Goal: Task Accomplishment & Management: Manage account settings

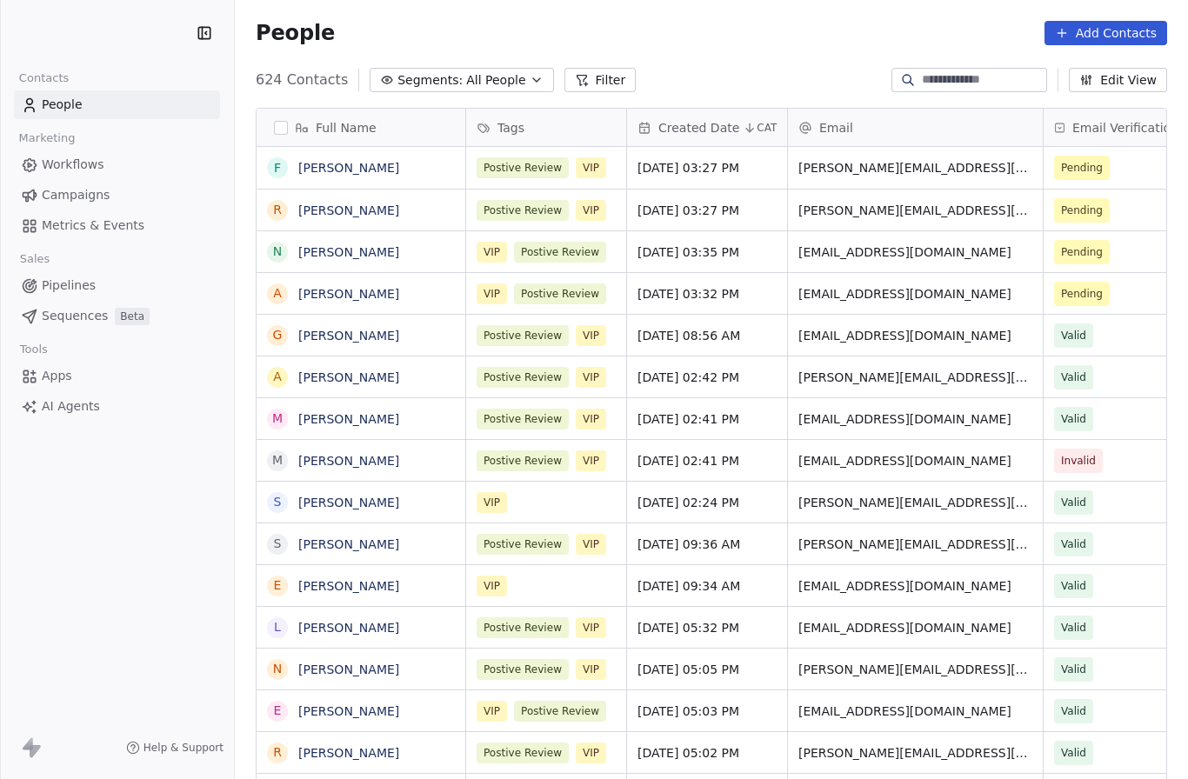
scroll to position [740, 953]
click at [930, 90] on div at bounding box center [970, 80] width 156 height 24
click at [924, 79] on input at bounding box center [983, 79] width 122 height 17
type input "****"
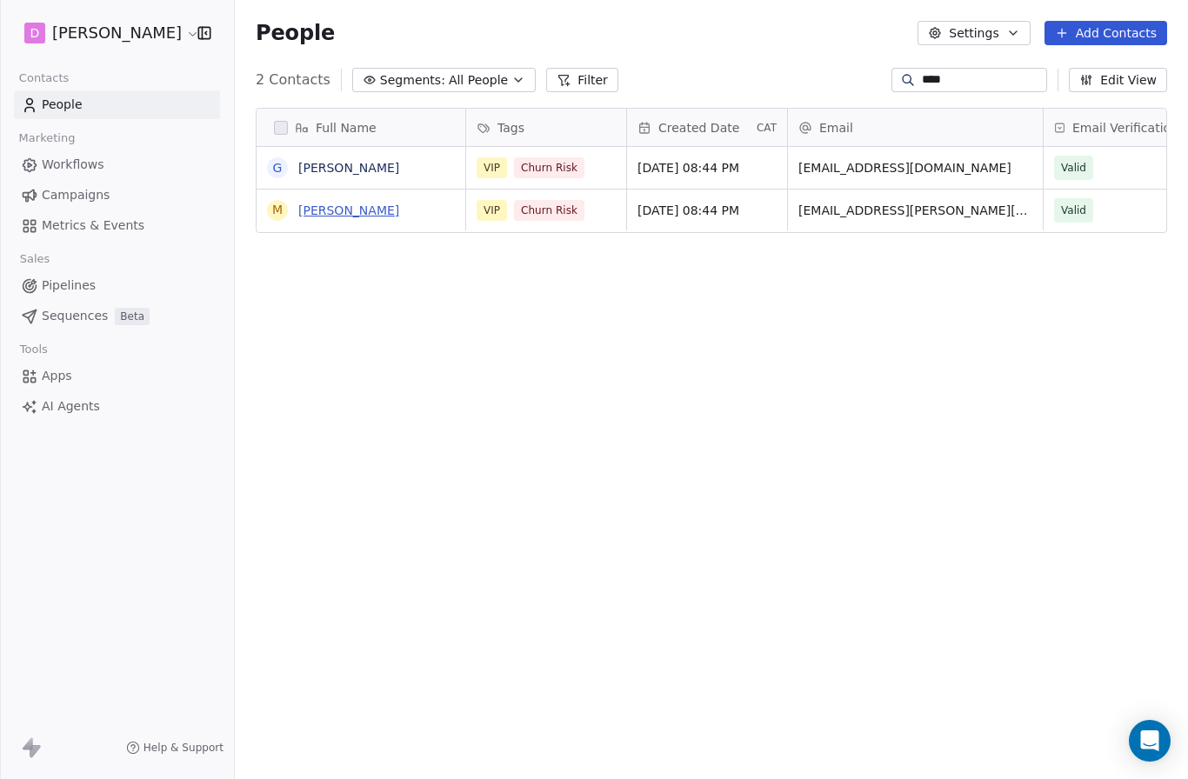
click at [358, 210] on link "[PERSON_NAME]" at bounding box center [348, 211] width 101 height 14
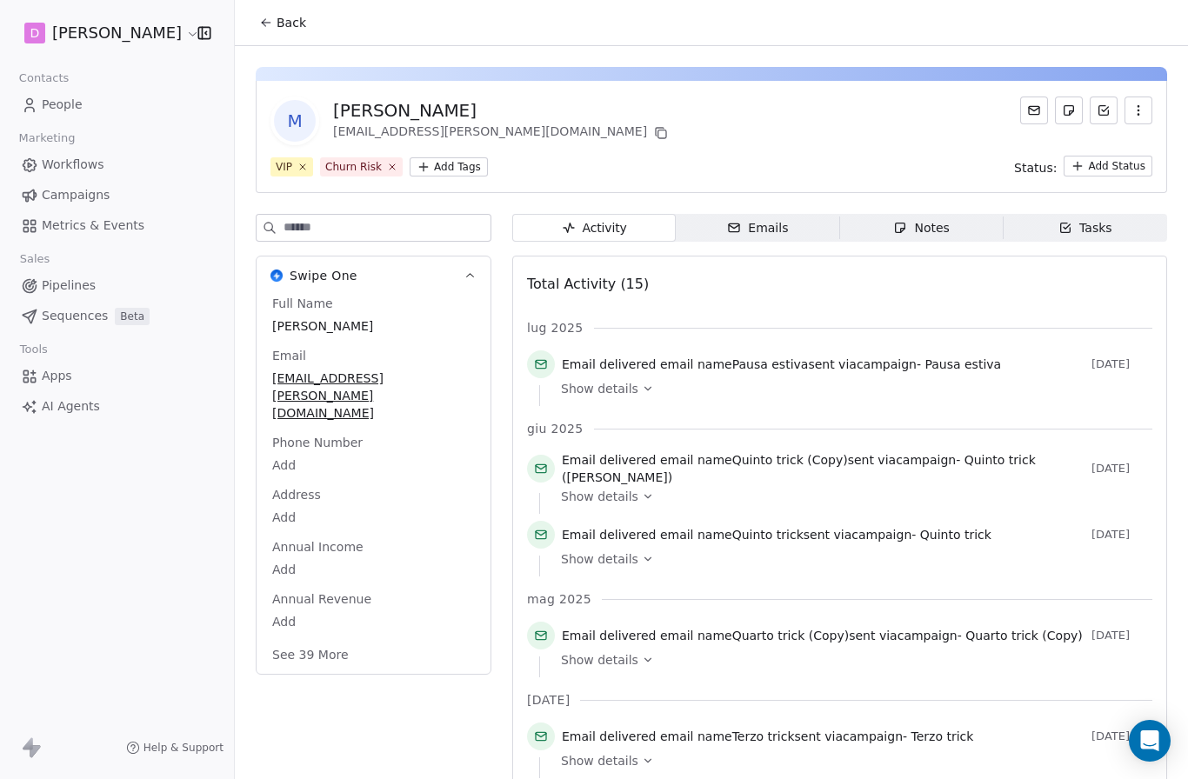
click at [1143, 113] on icon "button" at bounding box center [1139, 111] width 14 height 14
click at [1113, 146] on div "Delete" at bounding box center [1114, 149] width 117 height 28
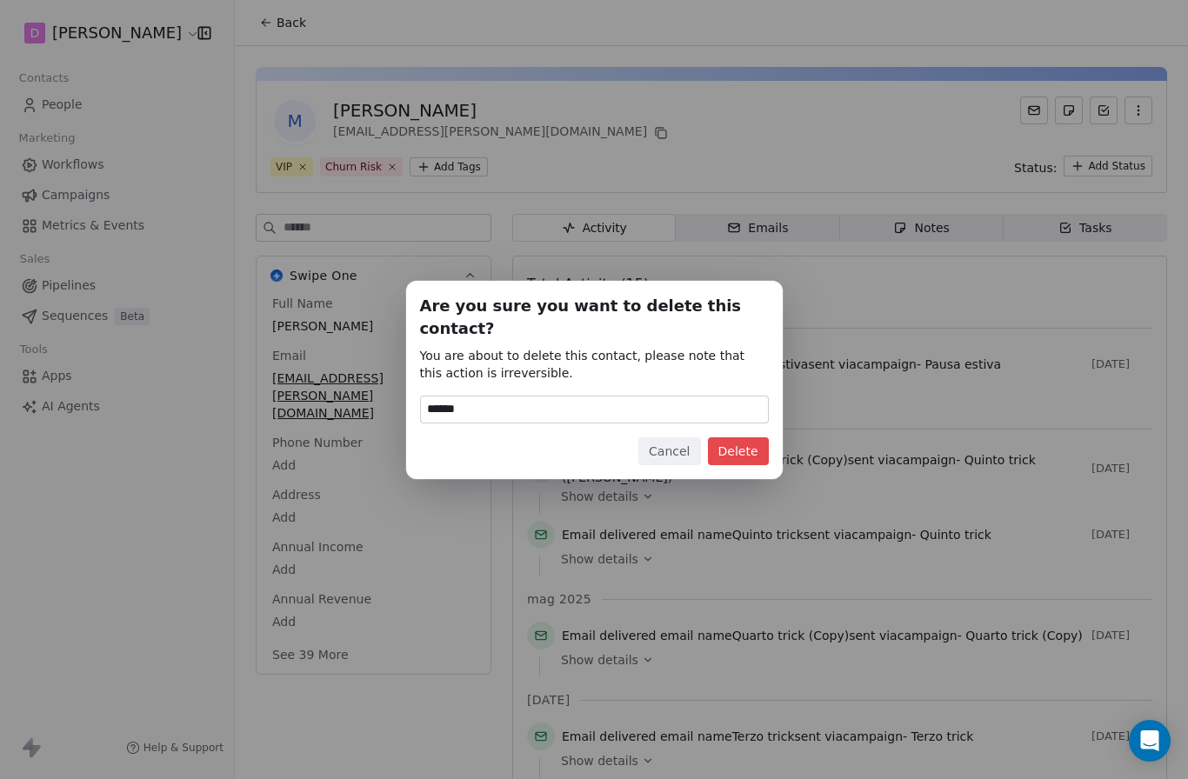
type input "******"
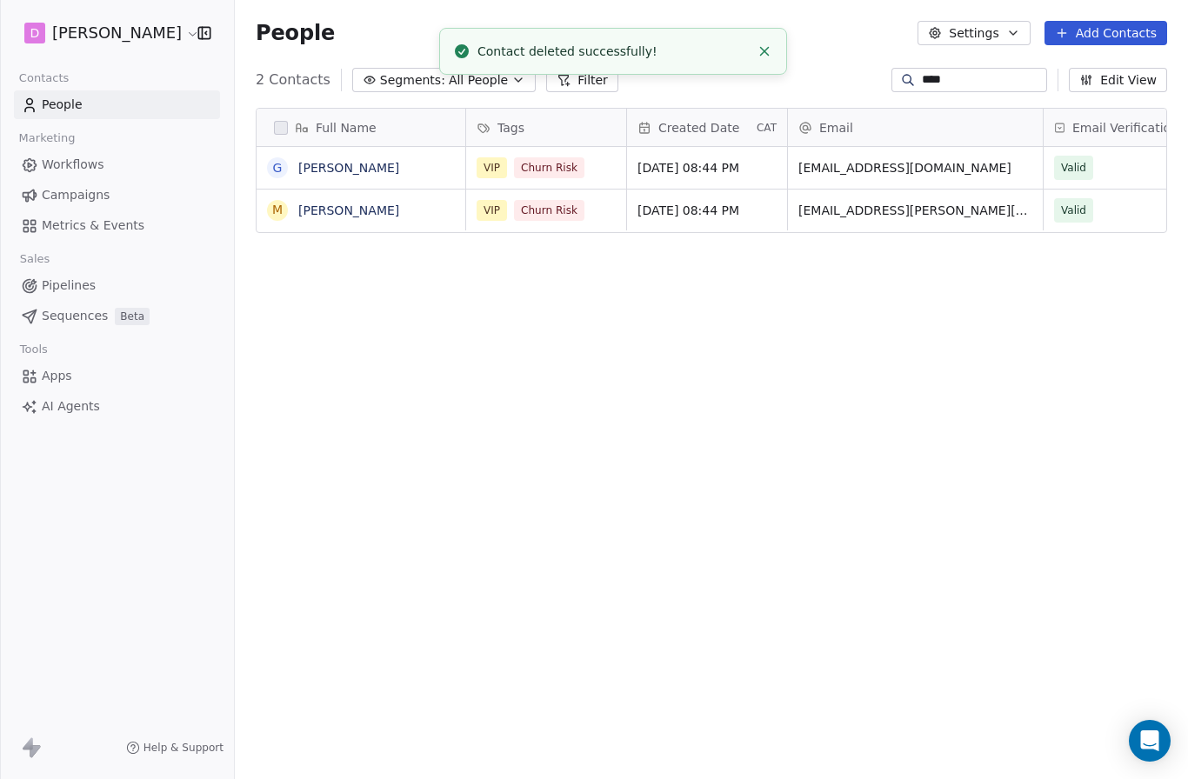
scroll to position [740, 953]
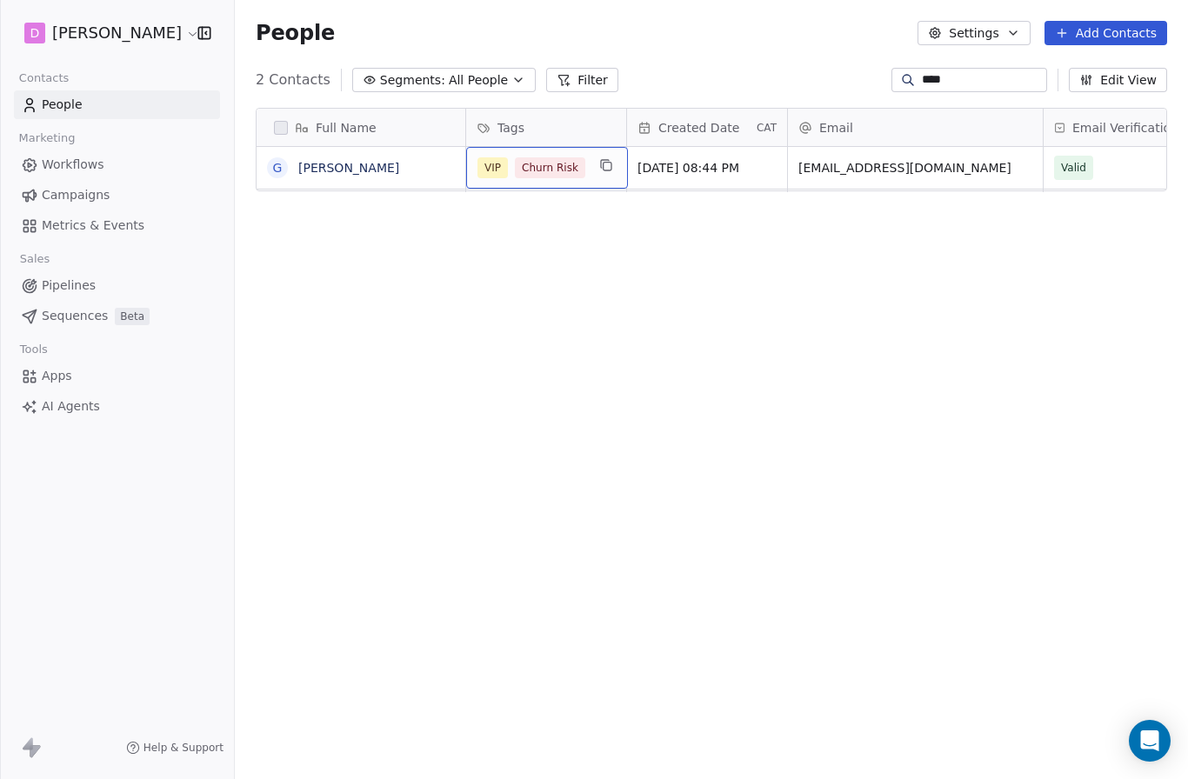
click at [597, 168] on div "Full Name G [PERSON_NAME] Tags Created Date CAT Email Email Verification Status…" at bounding box center [711, 436] width 953 height 685
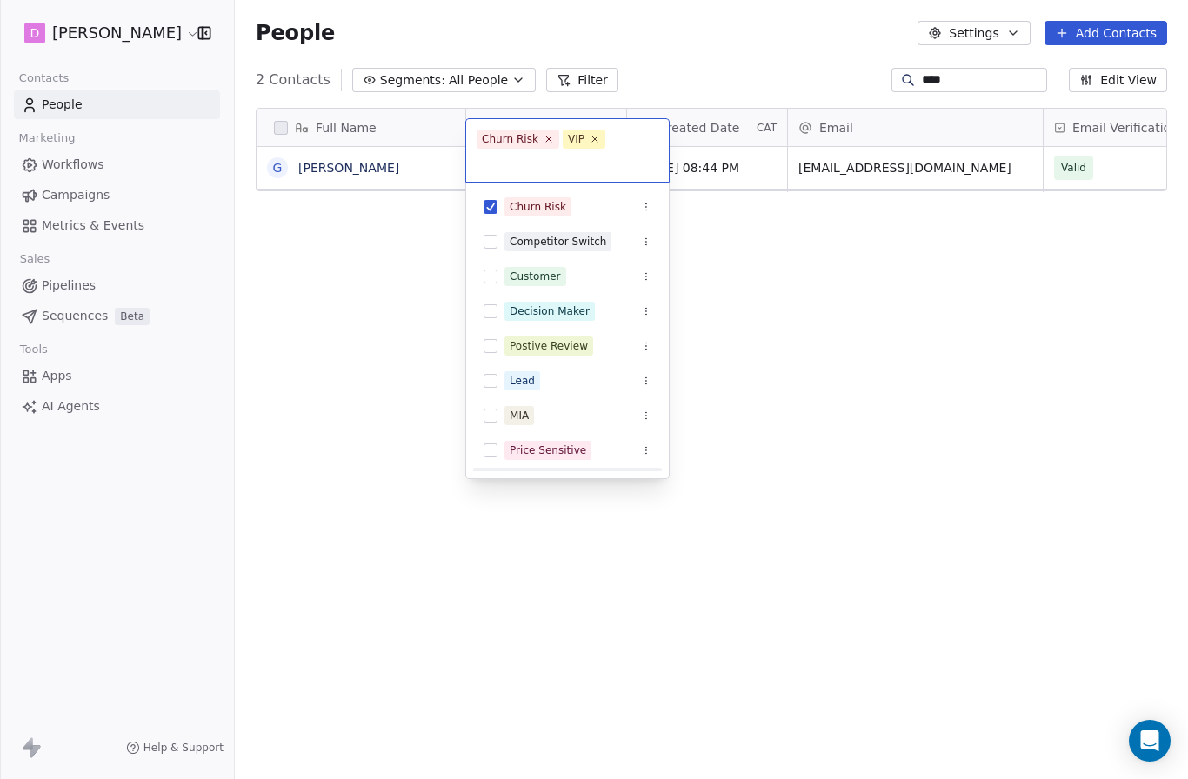
scroll to position [0, 0]
click at [549, 141] on icon at bounding box center [549, 140] width 6 height 6
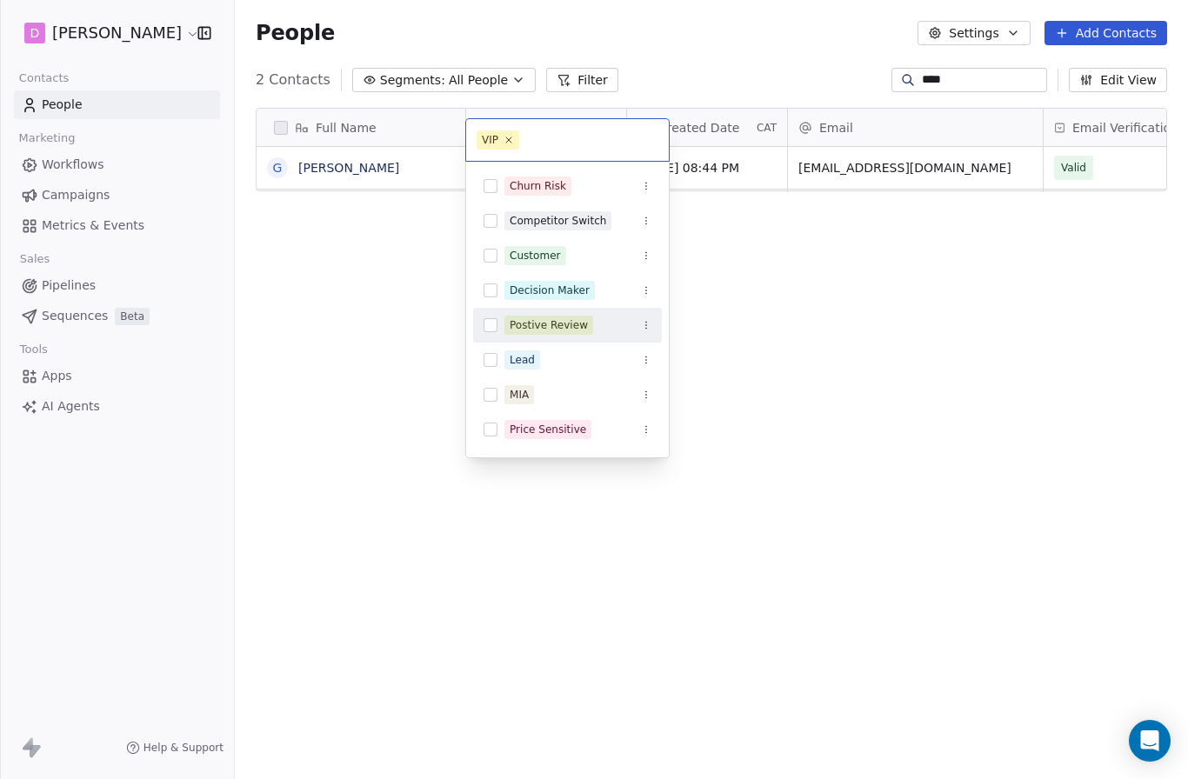
click at [569, 323] on div "Postive Review" at bounding box center [549, 325] width 78 height 16
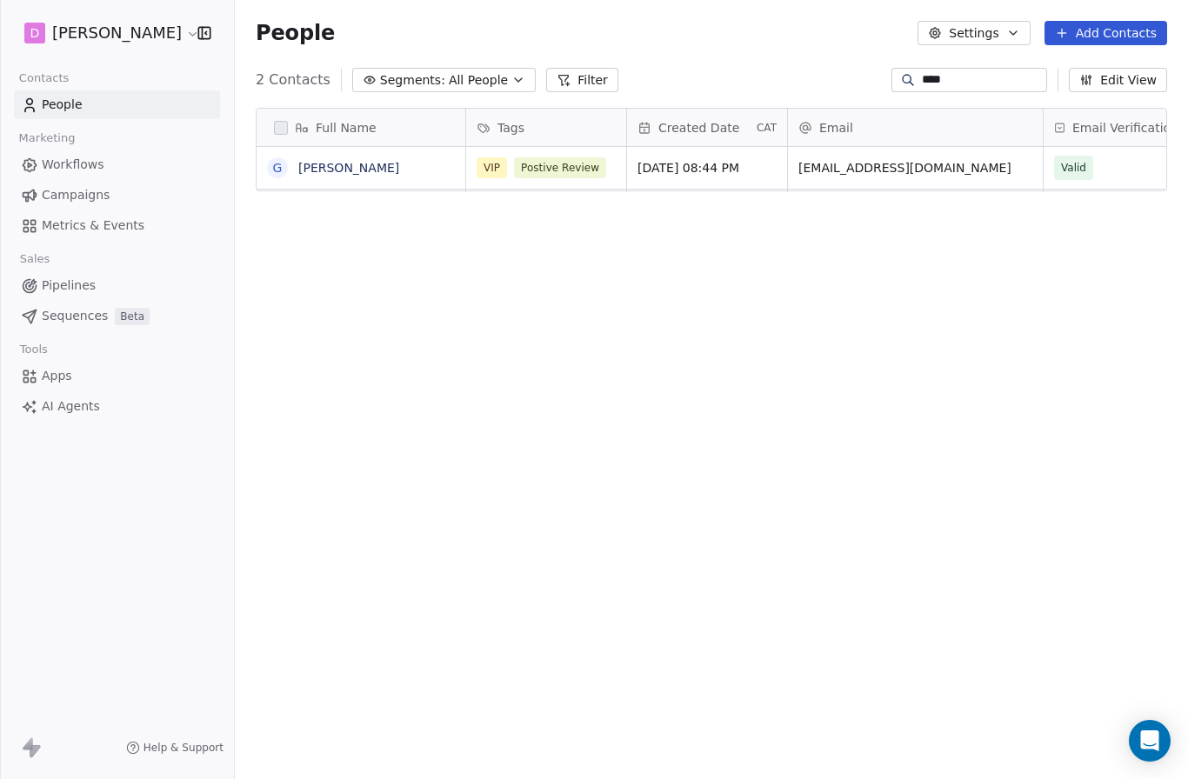
click at [768, 239] on html "D [PERSON_NAME] Contacts People Marketing Workflows Campaigns Metrics & Events …" at bounding box center [594, 389] width 1188 height 779
click at [1125, 37] on button "Add Contacts" at bounding box center [1106, 33] width 123 height 24
click at [1116, 64] on span "Create new contact" at bounding box center [1111, 71] width 119 height 18
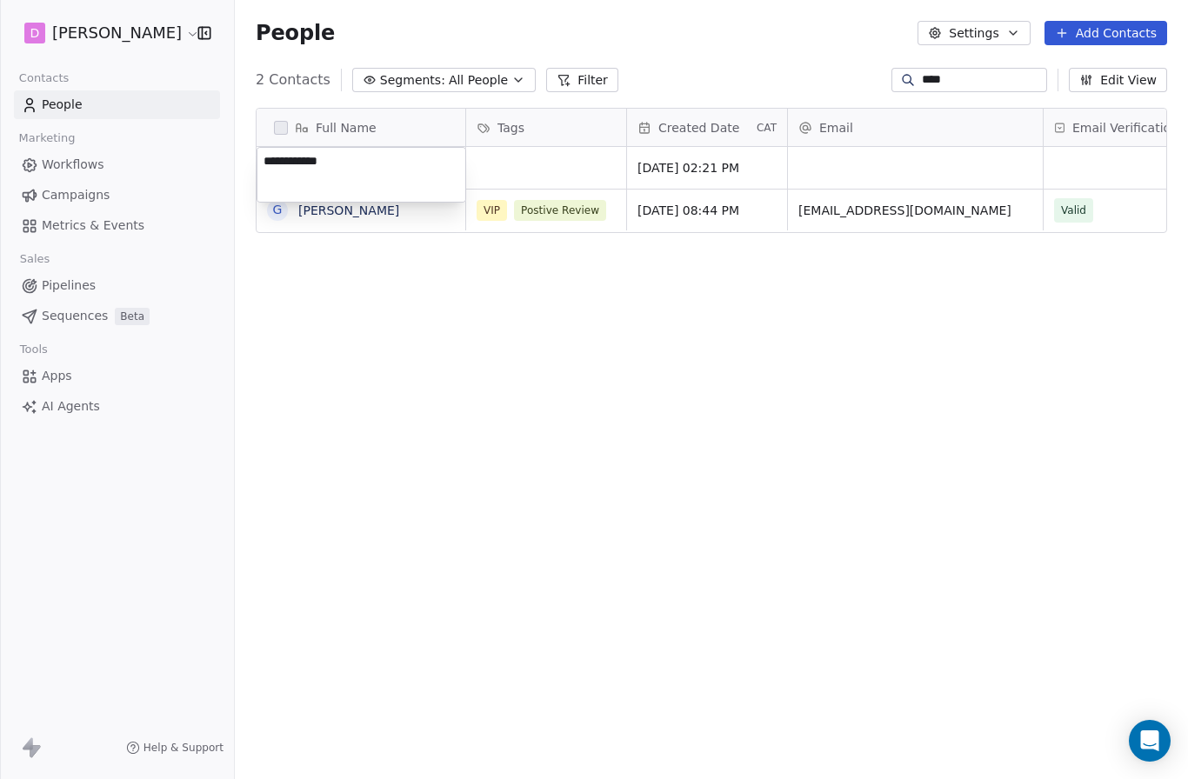
type textarea "**********"
click at [543, 169] on html "**********" at bounding box center [594, 389] width 1188 height 779
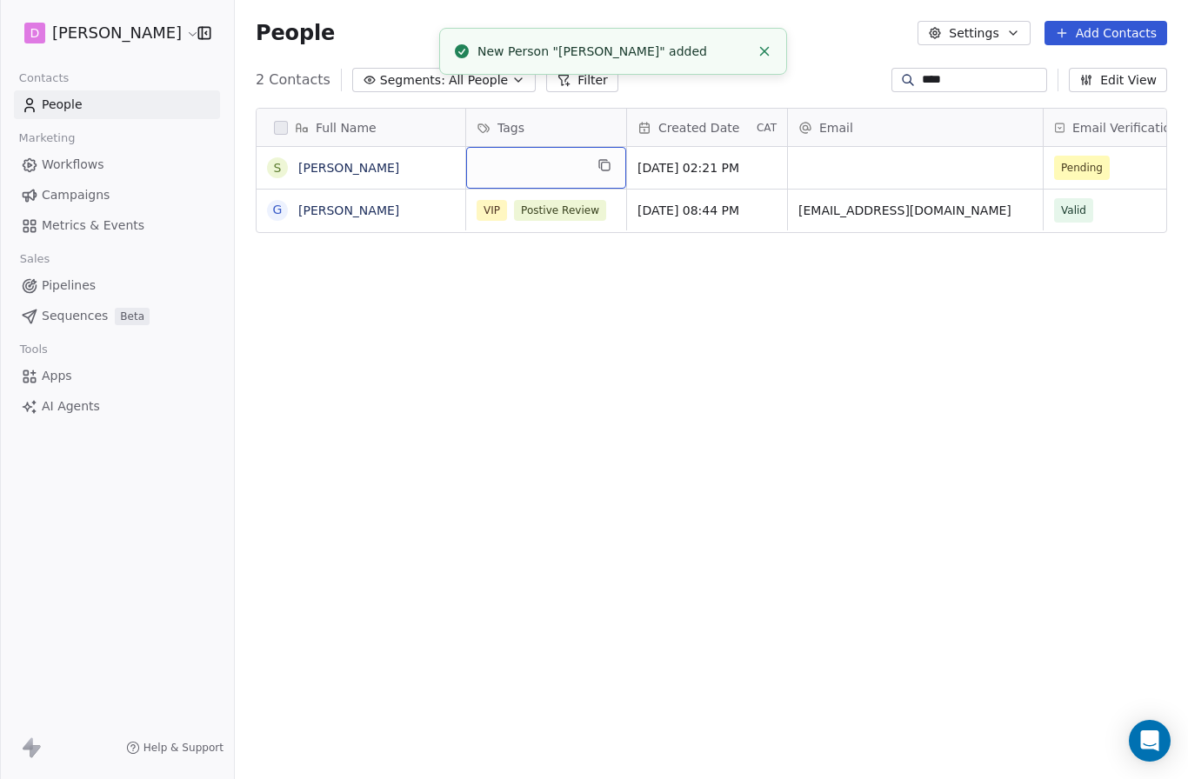
click at [532, 150] on div "grid" at bounding box center [546, 168] width 160 height 42
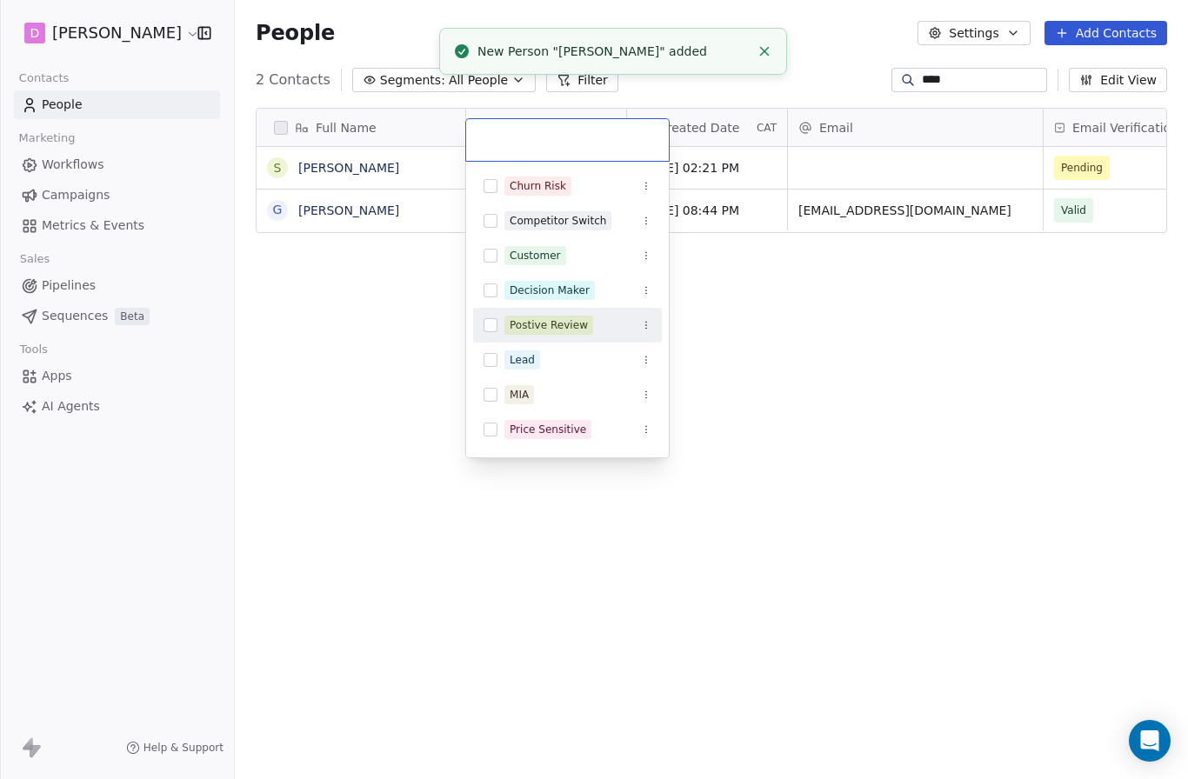
click at [546, 338] on div "Postive Review" at bounding box center [567, 325] width 189 height 28
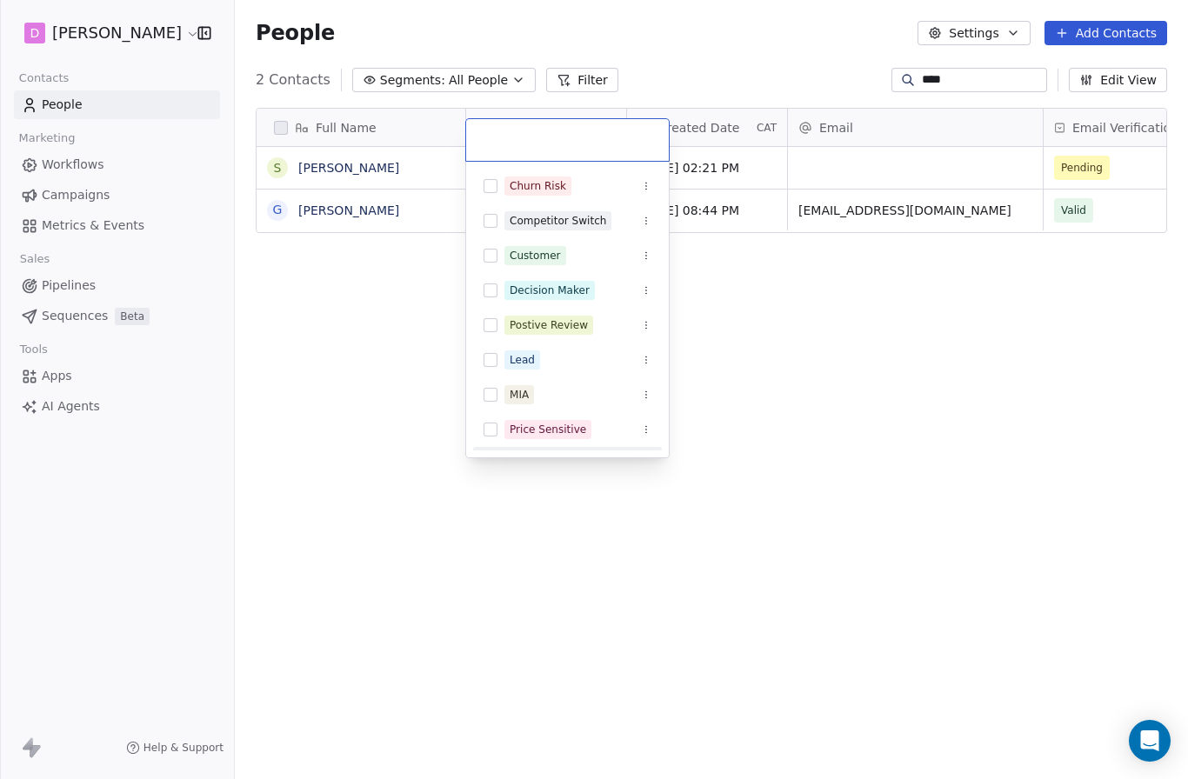
click at [536, 466] on div "VIP" at bounding box center [577, 464] width 147 height 19
click at [586, 331] on span "Postive Review" at bounding box center [548, 325] width 89 height 19
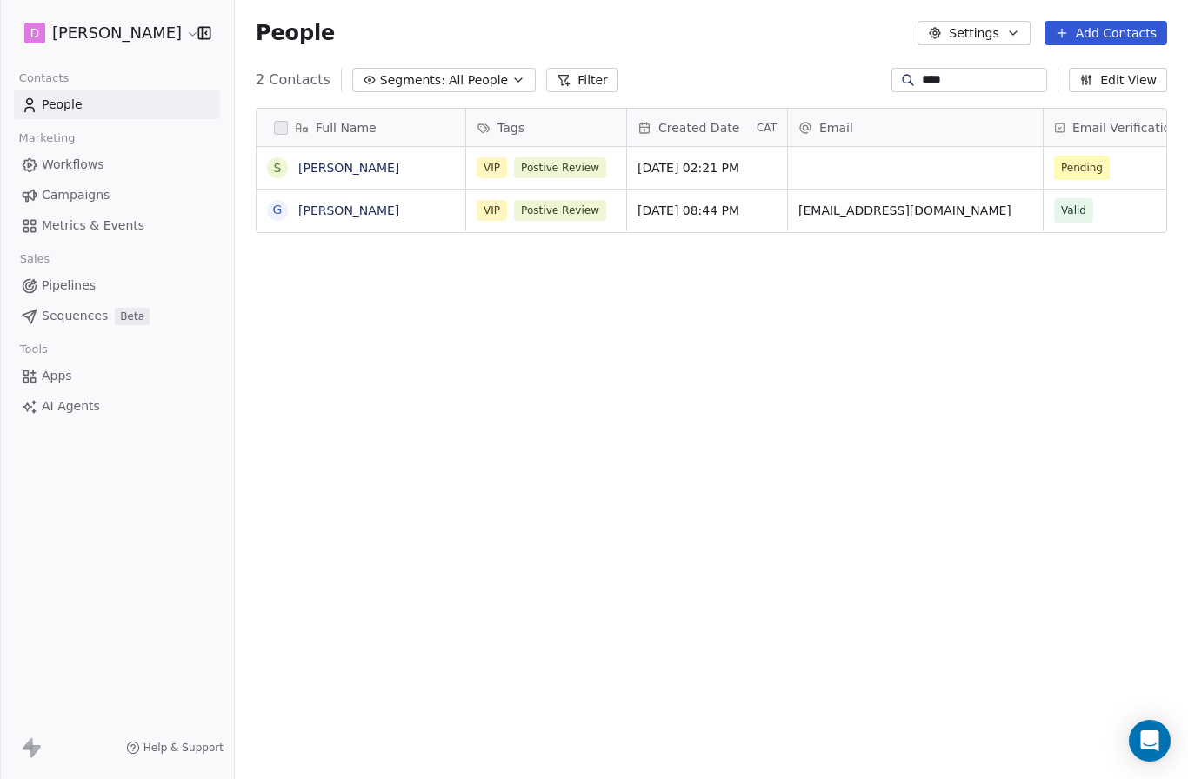
click at [868, 74] on html "D [PERSON_NAME] Contacts People Marketing Workflows Campaigns Metrics & Events …" at bounding box center [594, 389] width 1188 height 779
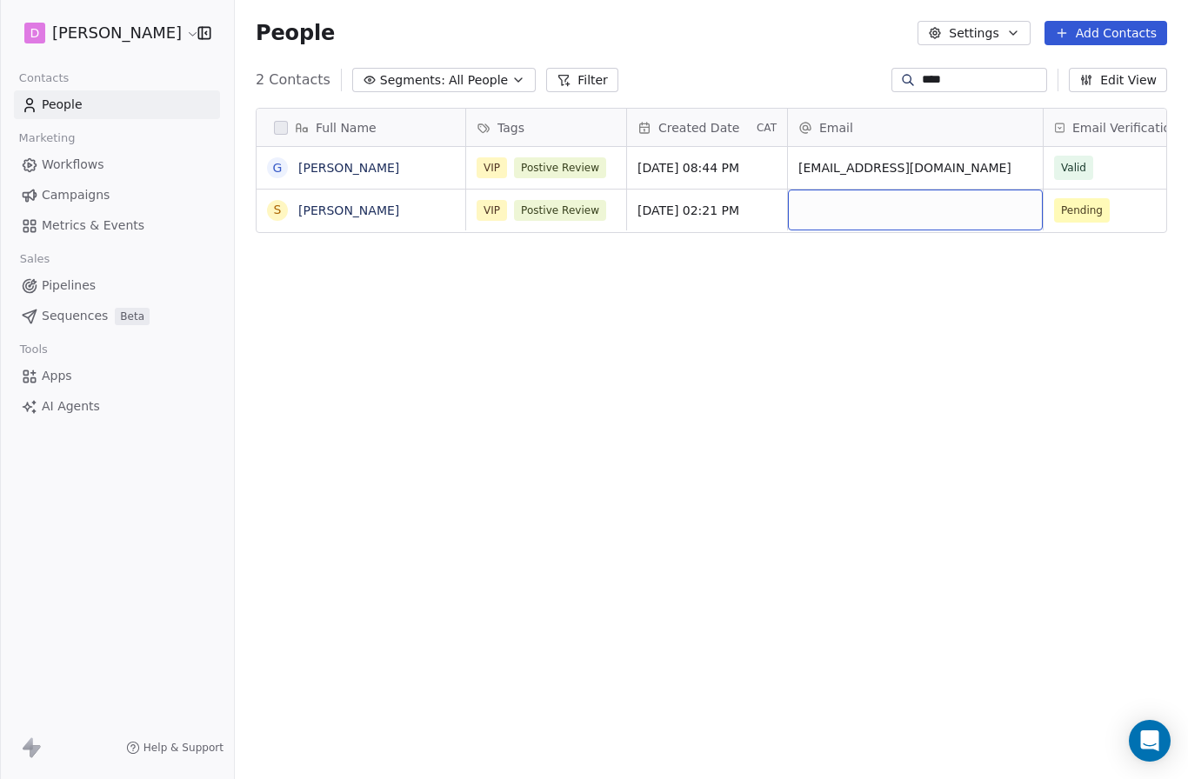
click at [825, 190] on div "grid" at bounding box center [915, 210] width 255 height 41
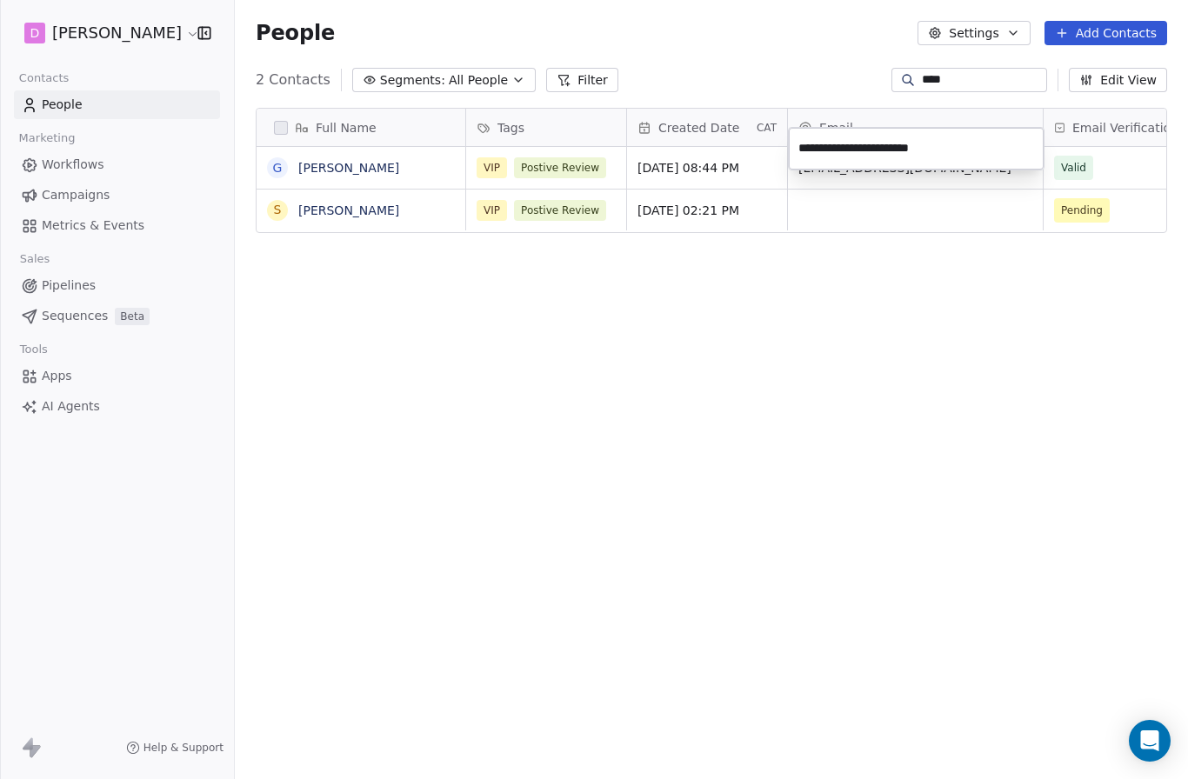
type input "**********"
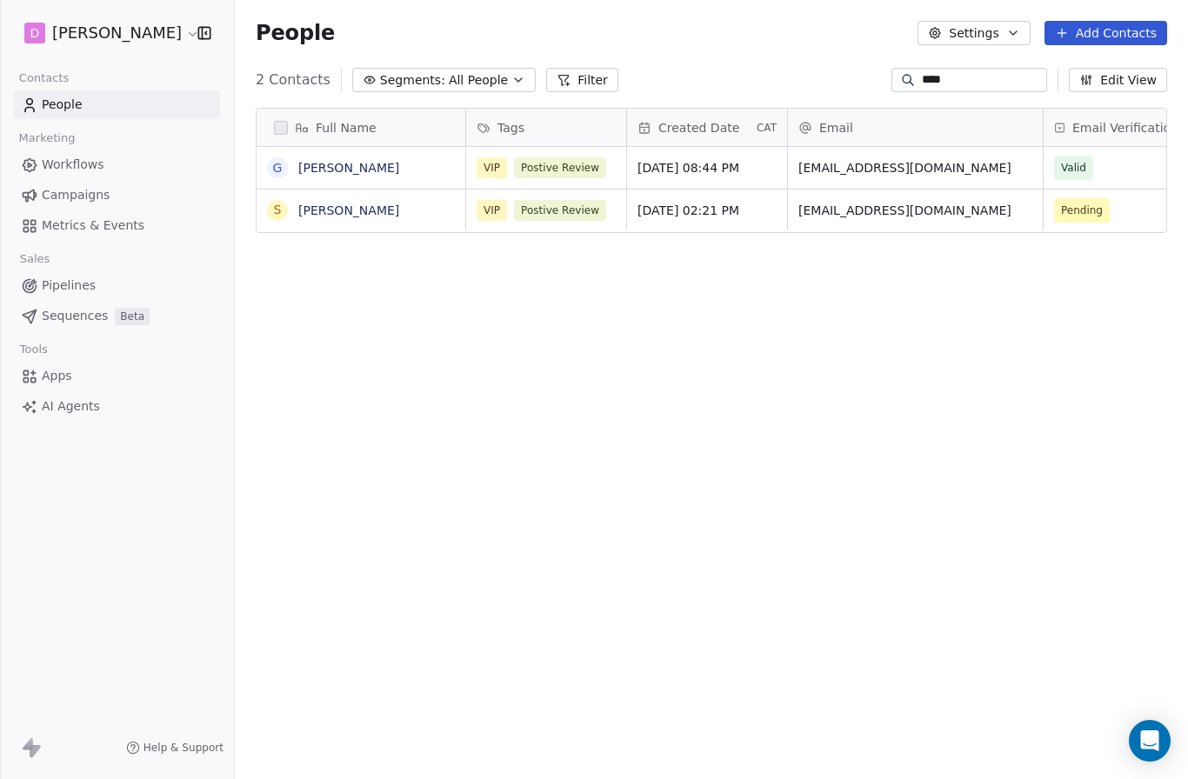
click at [826, 218] on html "D [PERSON_NAME] Contacts People Marketing Workflows Campaigns Metrics & Events …" at bounding box center [594, 389] width 1188 height 779
click at [941, 68] on div "****" at bounding box center [970, 80] width 156 height 24
type input "*"
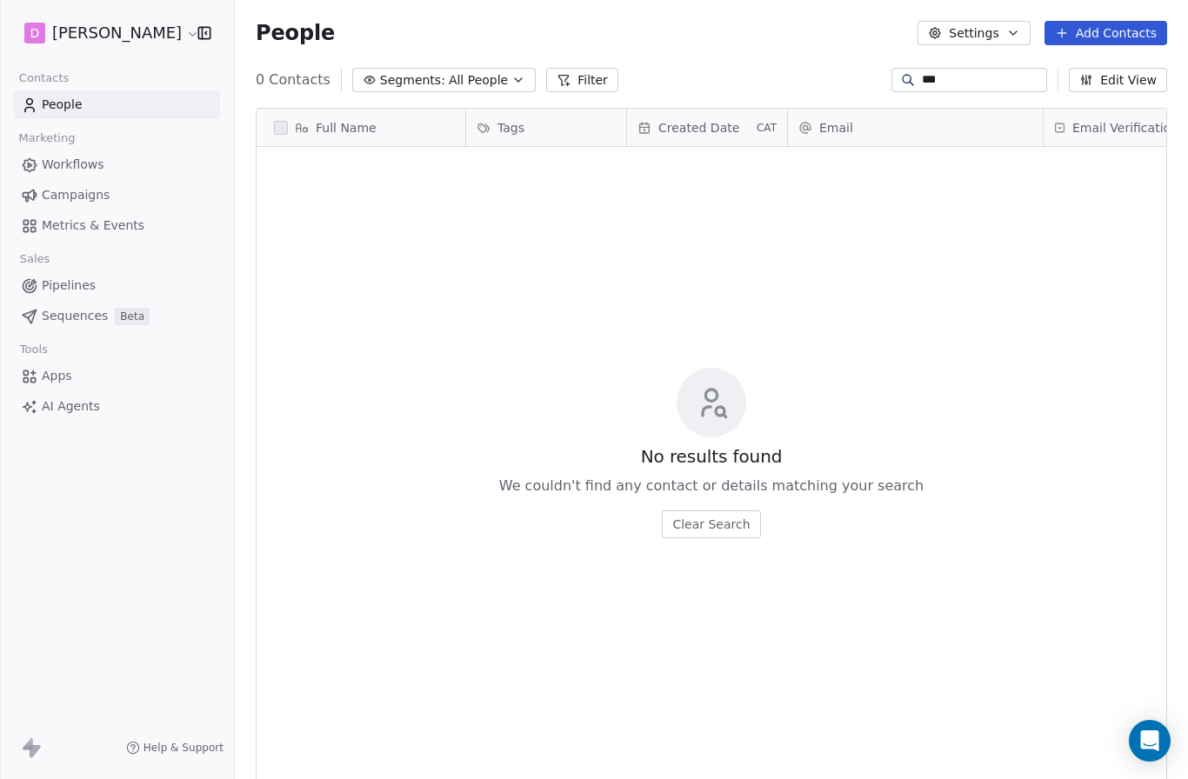
scroll to position [740, 953]
type input "*"
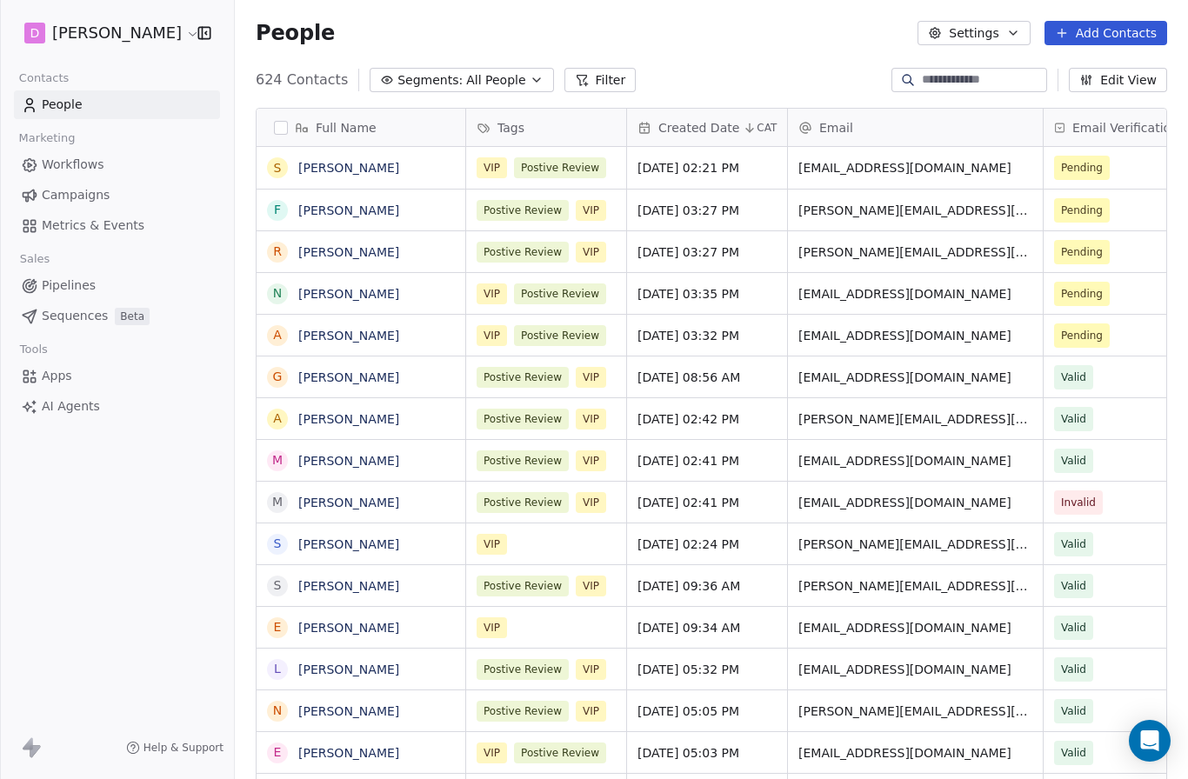
click at [210, 302] on link "Sequences Beta" at bounding box center [117, 316] width 206 height 29
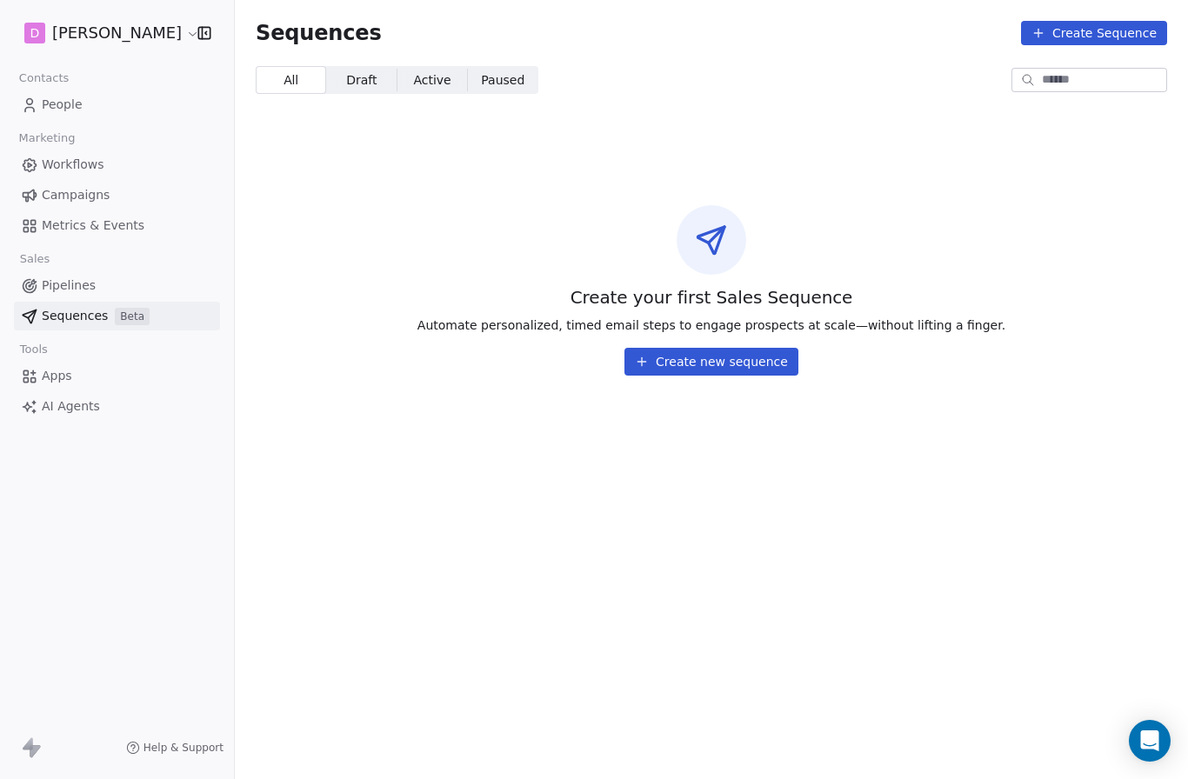
scroll to position [37, 0]
